Goal: Information Seeking & Learning: Learn about a topic

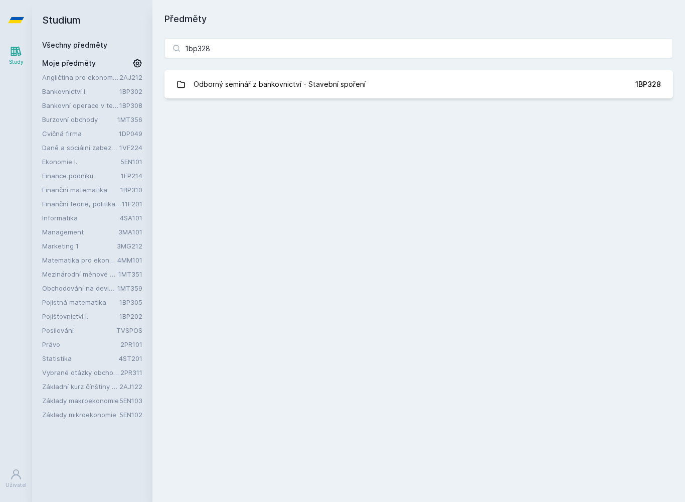
type input "1bp328"
click at [621, 89] on link "Odborný seminář z bankovnictví - Stavební spoření 1BP328" at bounding box center [419, 84] width 509 height 28
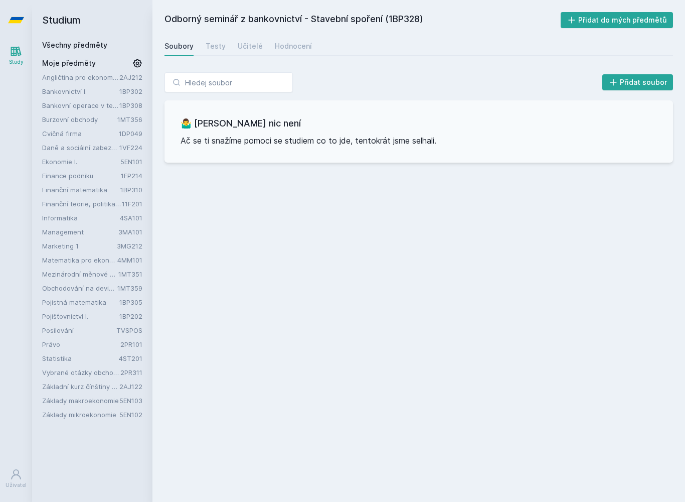
click at [297, 48] on div "Hodnocení" at bounding box center [293, 46] width 37 height 10
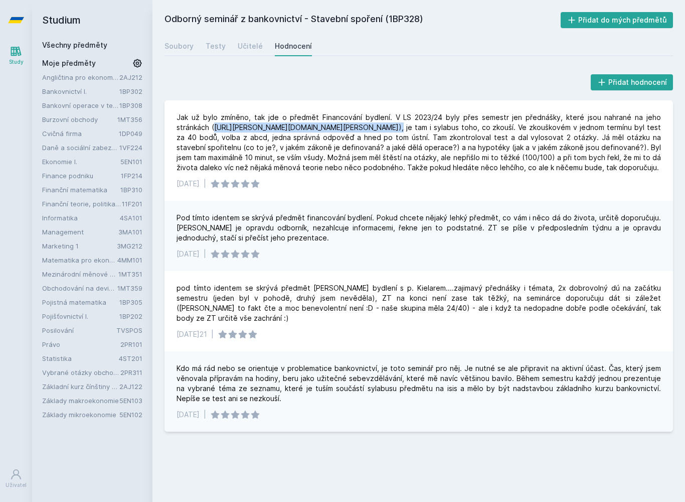
click at [245, 49] on div "Učitelé" at bounding box center [250, 46] width 25 height 10
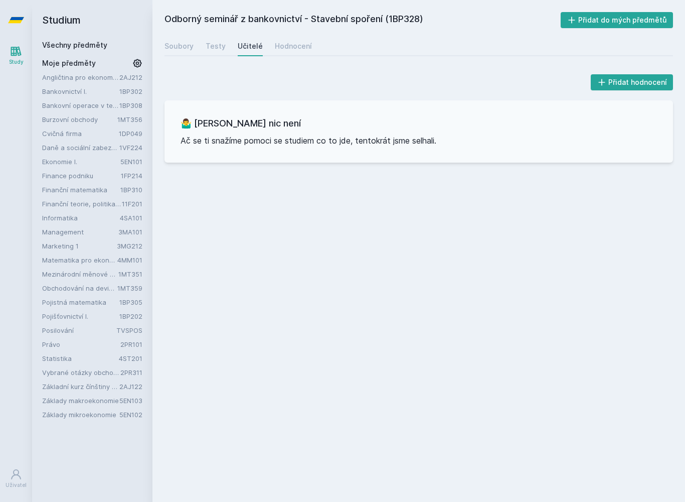
click at [28, 24] on link at bounding box center [16, 20] width 32 height 40
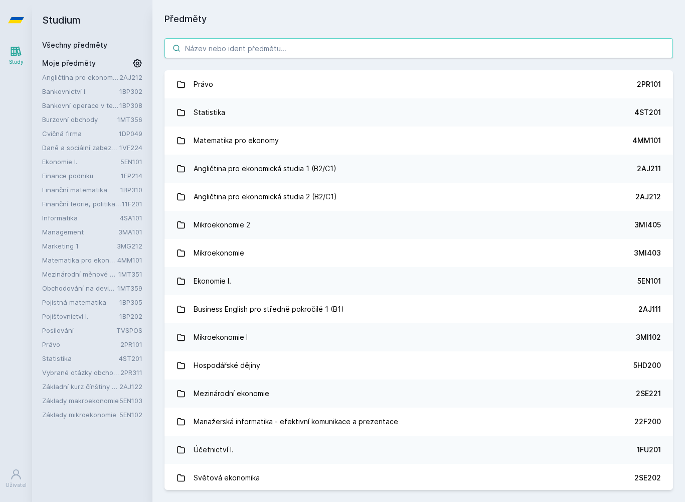
click at [215, 49] on input "search" at bounding box center [419, 48] width 509 height 20
click at [439, 198] on link "Angličtina pro ekonomická studia 2 (B2/C1) 2AJ212" at bounding box center [419, 197] width 509 height 28
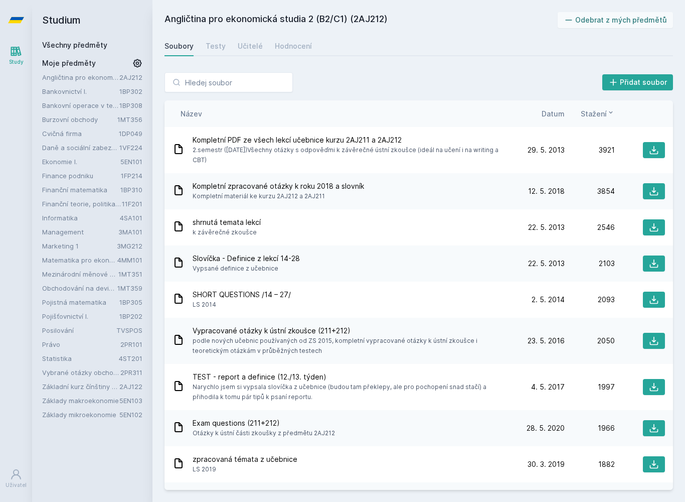
click at [17, 20] on icon at bounding box center [16, 20] width 16 height 6
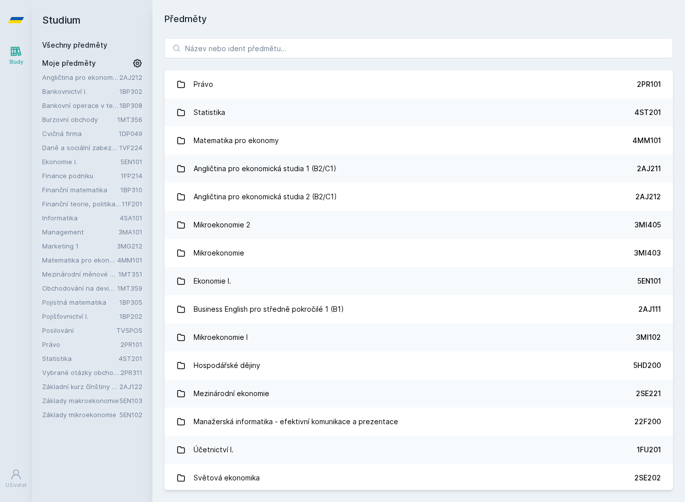
click at [588, 302] on link "Business English pro středně pokročilé 1 (B1) 2AJ111" at bounding box center [419, 309] width 509 height 28
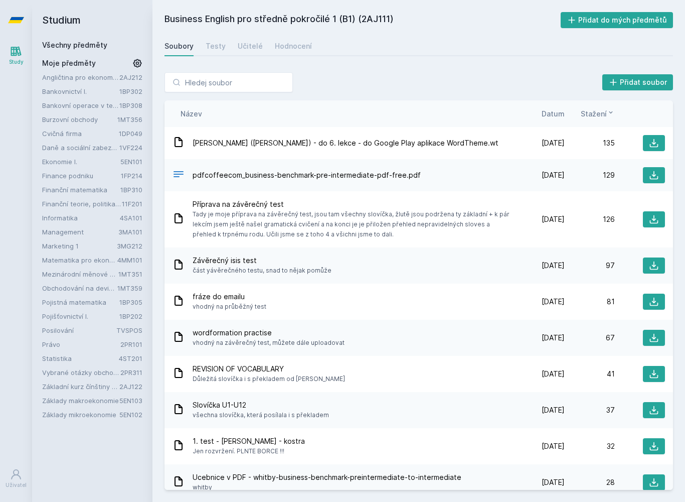
click at [559, 114] on span "Datum" at bounding box center [553, 113] width 23 height 11
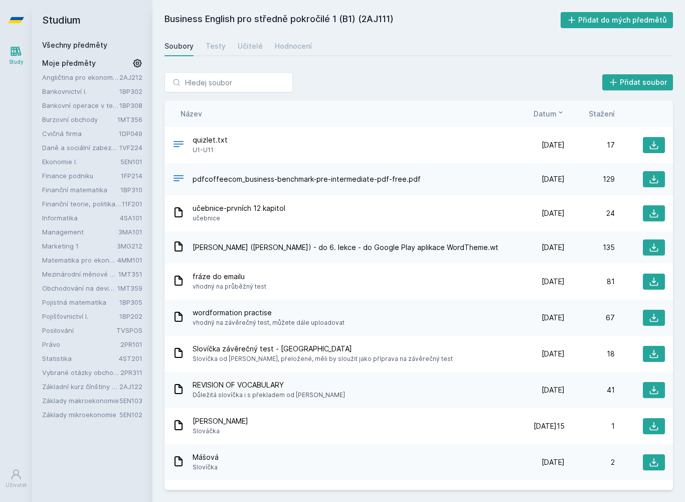
click at [286, 39] on link "Hodnocení" at bounding box center [293, 46] width 37 height 20
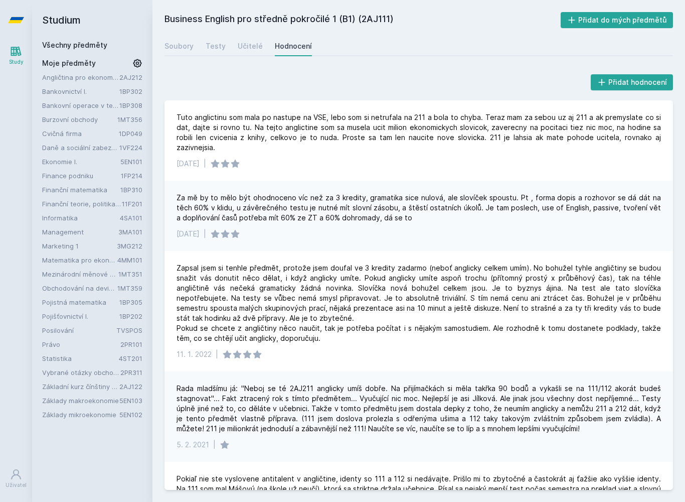
click at [11, 29] on icon at bounding box center [16, 20] width 16 height 40
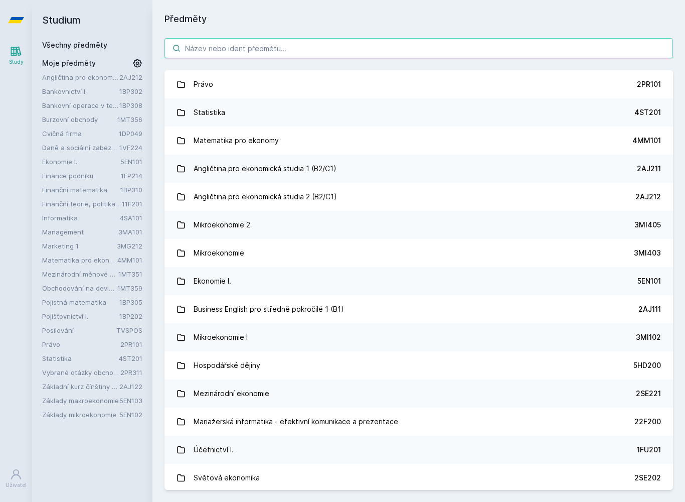
click at [200, 54] on input "search" at bounding box center [419, 48] width 509 height 20
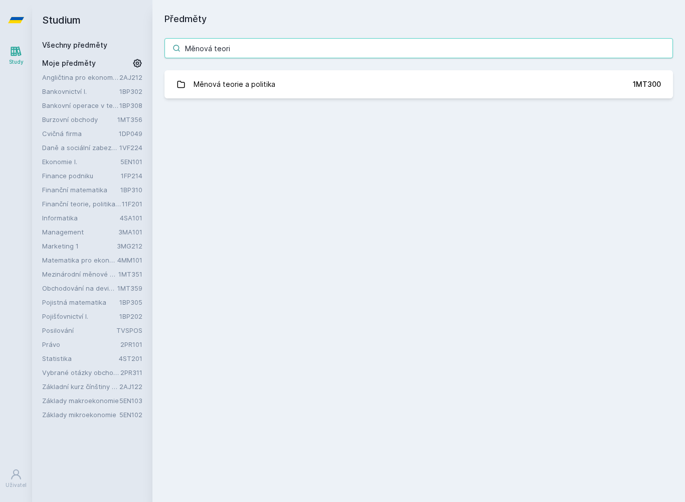
type input "Měnová teorie"
click at [581, 85] on link "Měnová teorie a politika 1MT300" at bounding box center [419, 84] width 509 height 28
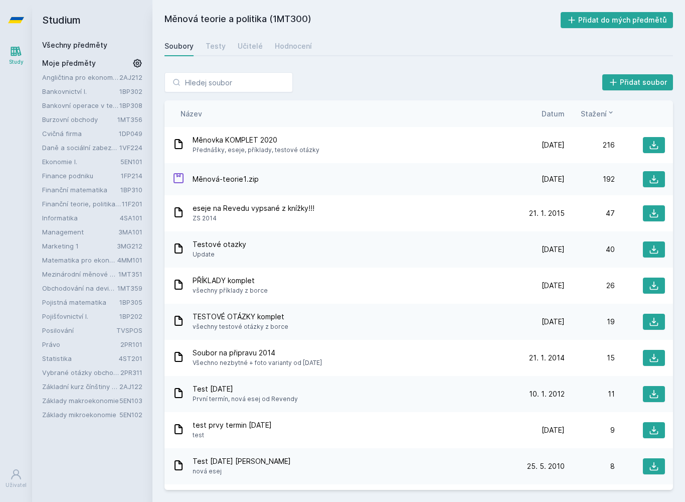
click at [569, 111] on div "Stažení" at bounding box center [590, 113] width 50 height 11
click at [563, 108] on div "Název Datum Stažení" at bounding box center [419, 113] width 509 height 27
click at [553, 118] on span "Datum" at bounding box center [553, 113] width 23 height 11
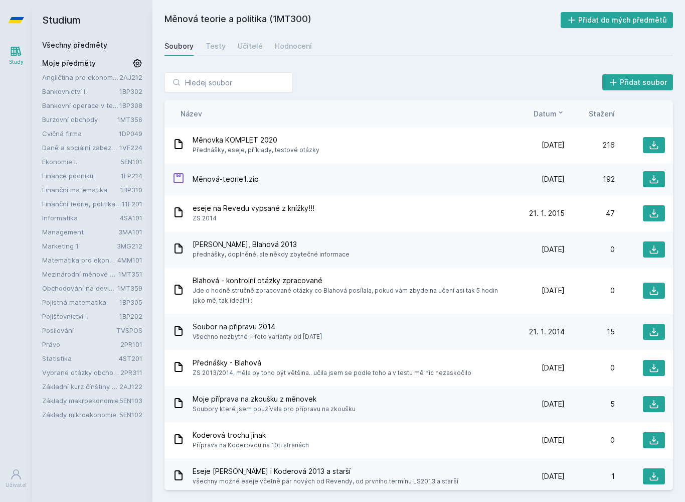
click at [292, 44] on div "Hodnocení" at bounding box center [293, 46] width 37 height 10
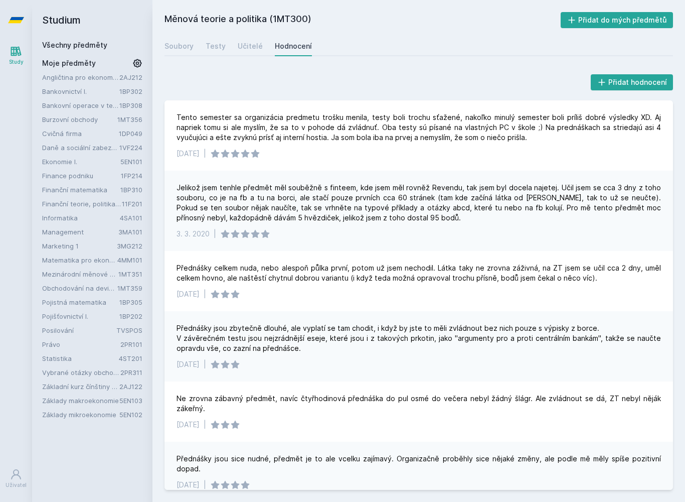
click at [14, 14] on icon at bounding box center [16, 20] width 16 height 40
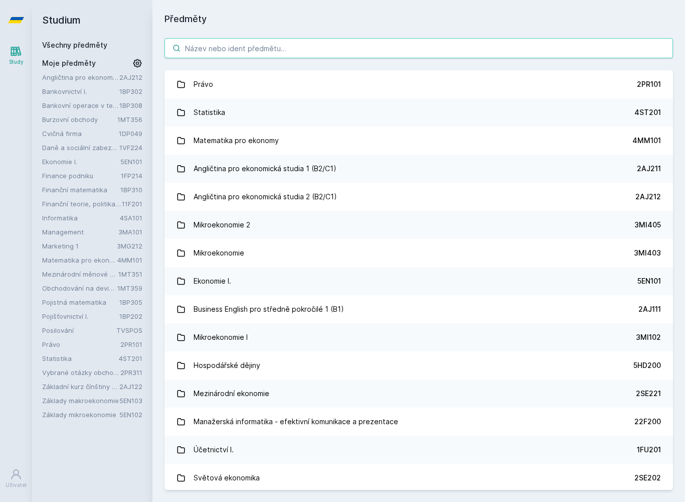
click at [203, 45] on input "search" at bounding box center [419, 48] width 509 height 20
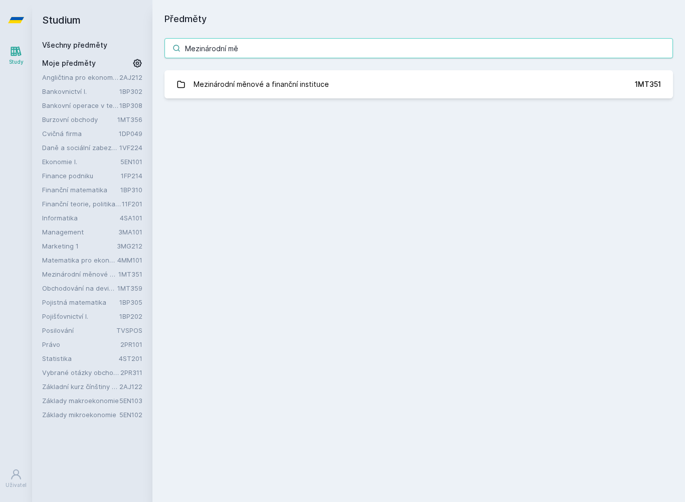
type input "Mezinárodní měn"
click at [575, 77] on link "Mezinárodní měnové a finanční instituce 1MT351" at bounding box center [419, 84] width 509 height 28
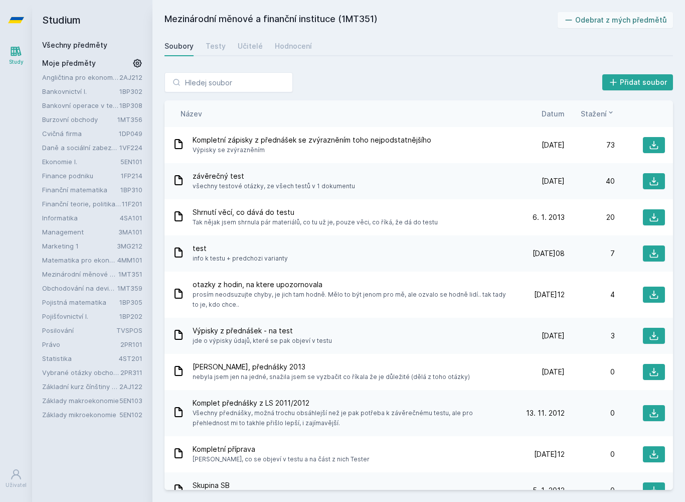
click at [560, 117] on span "Datum" at bounding box center [553, 113] width 23 height 11
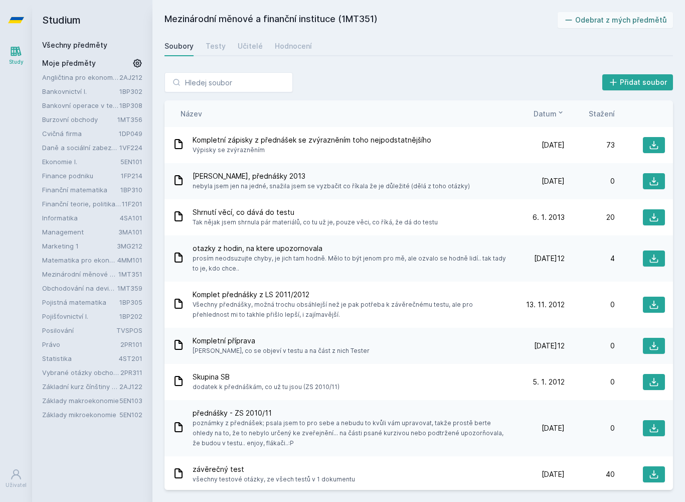
click at [645, 130] on div "Kompletní zápisky z přednášek se zvýrazněním toho nejpodstatnějšího Výpisky se …" at bounding box center [419, 145] width 509 height 36
click at [649, 153] on button at bounding box center [654, 145] width 22 height 16
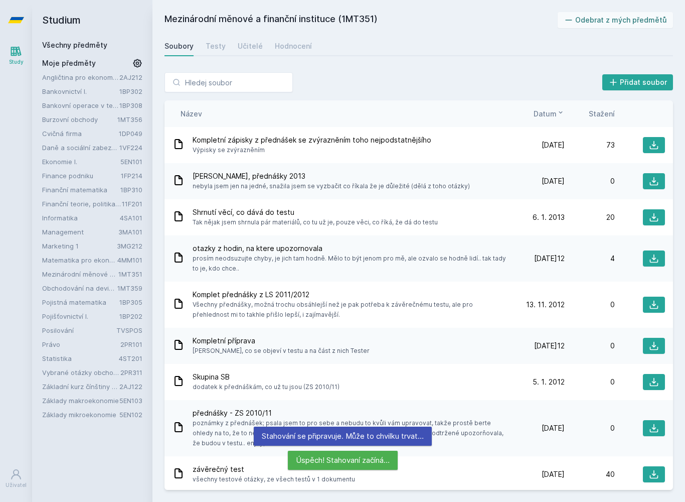
click at [213, 46] on div "Testy" at bounding box center [216, 46] width 20 height 10
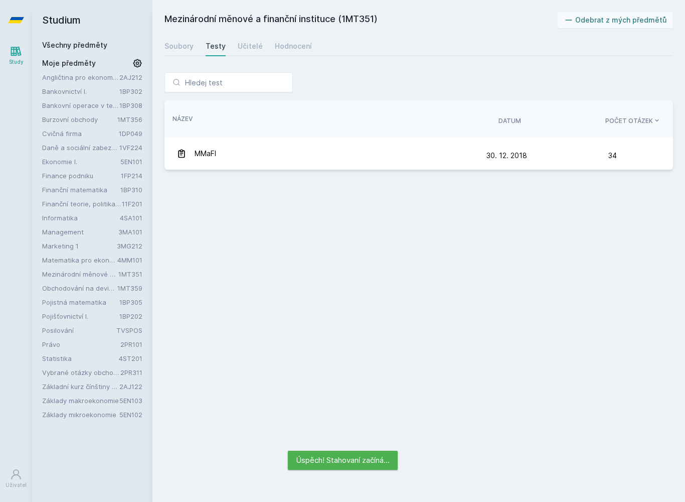
click at [201, 149] on span "MMaFI" at bounding box center [206, 154] width 22 height 20
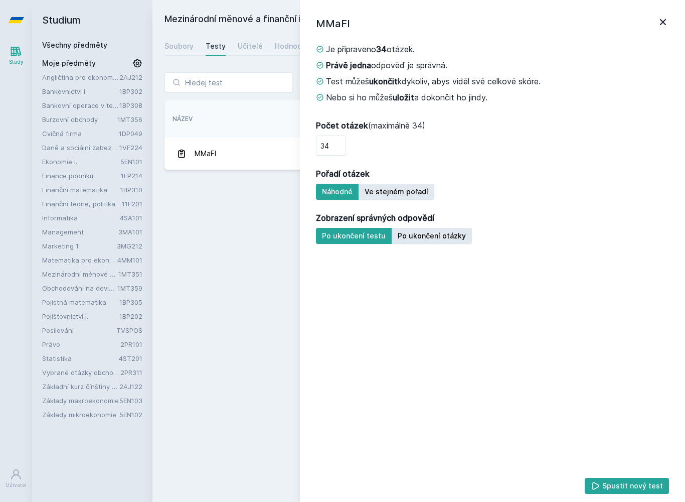
click at [197, 254] on div "Mezinárodní měnové a finanční instituce (1MT351) Odebrat z mých předmětů [GEOGR…" at bounding box center [419, 251] width 509 height 478
click at [247, 48] on div "Učitelé" at bounding box center [250, 46] width 25 height 10
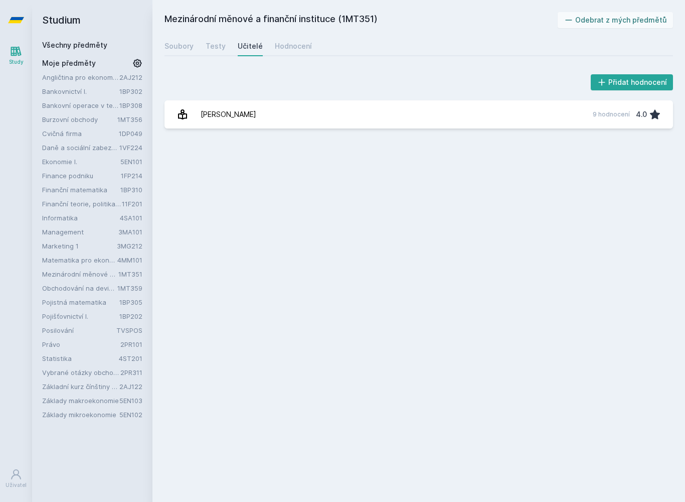
click at [233, 116] on div "[PERSON_NAME]" at bounding box center [229, 114] width 56 height 20
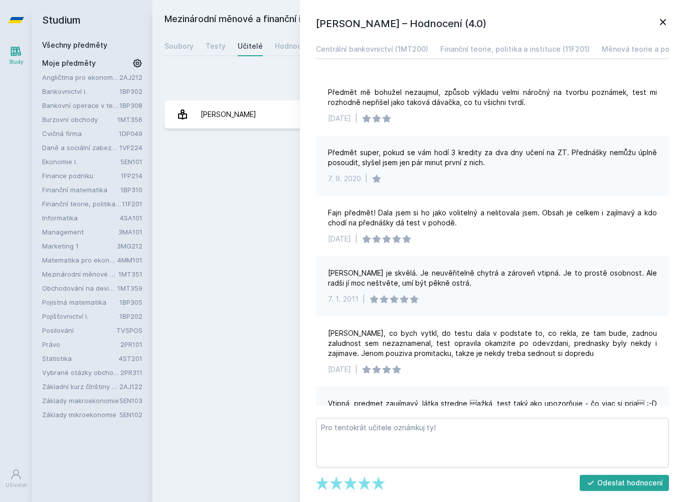
click at [246, 268] on div "Mezinárodní měnové a finanční instituce (1MT351) Odebrat z mých předmětů [GEOGR…" at bounding box center [419, 251] width 509 height 478
click at [258, 82] on div "Přidat hodnocení" at bounding box center [419, 82] width 509 height 20
click at [286, 50] on div "Hodnocení" at bounding box center [293, 46] width 37 height 10
